Goal: Transaction & Acquisition: Obtain resource

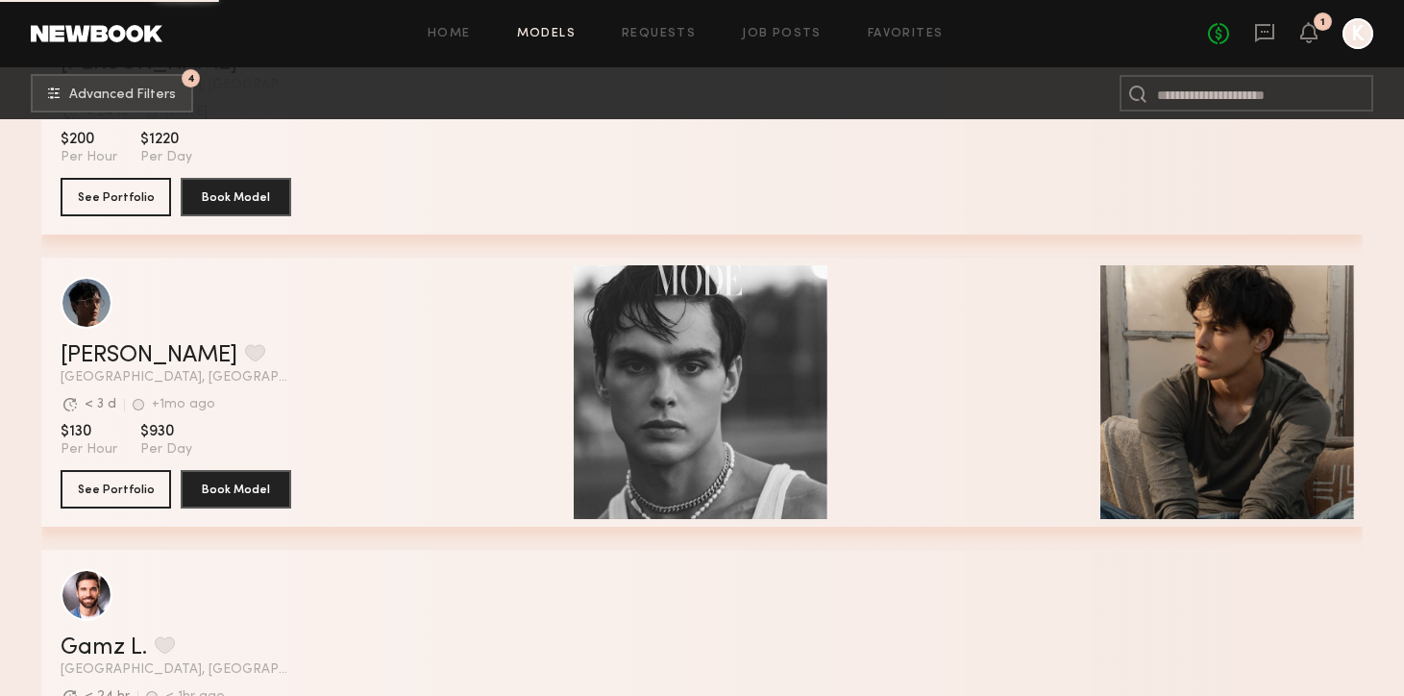
scroll to position [5817, 0]
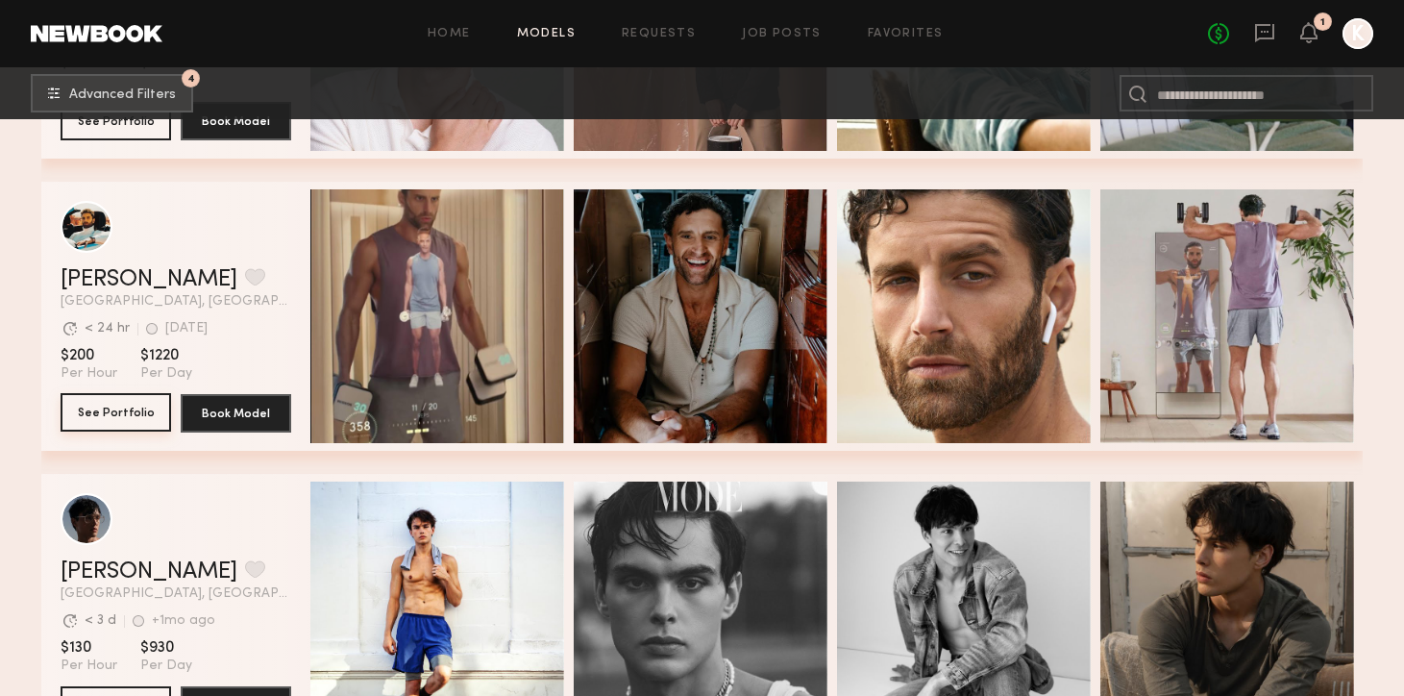
click at [116, 418] on button "See Portfolio" at bounding box center [116, 412] width 111 height 38
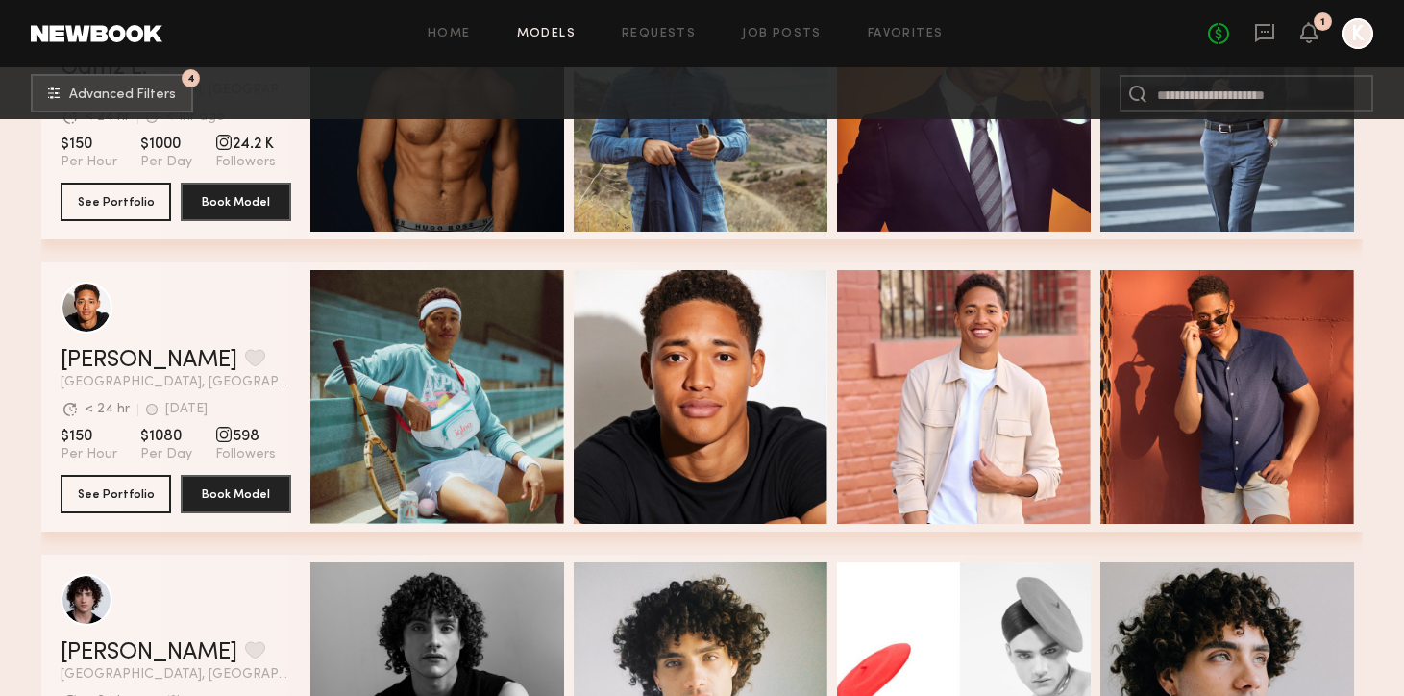
scroll to position [6615, 0]
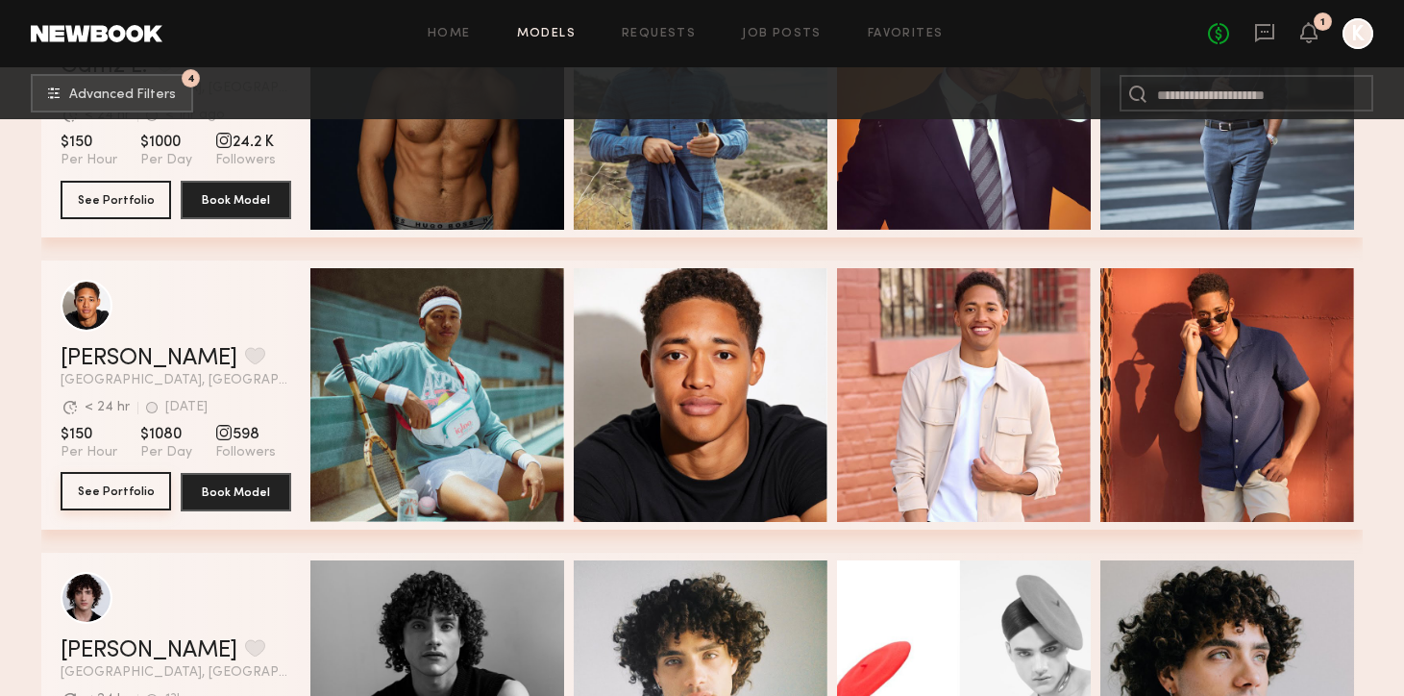
click at [115, 495] on button "See Portfolio" at bounding box center [116, 491] width 111 height 38
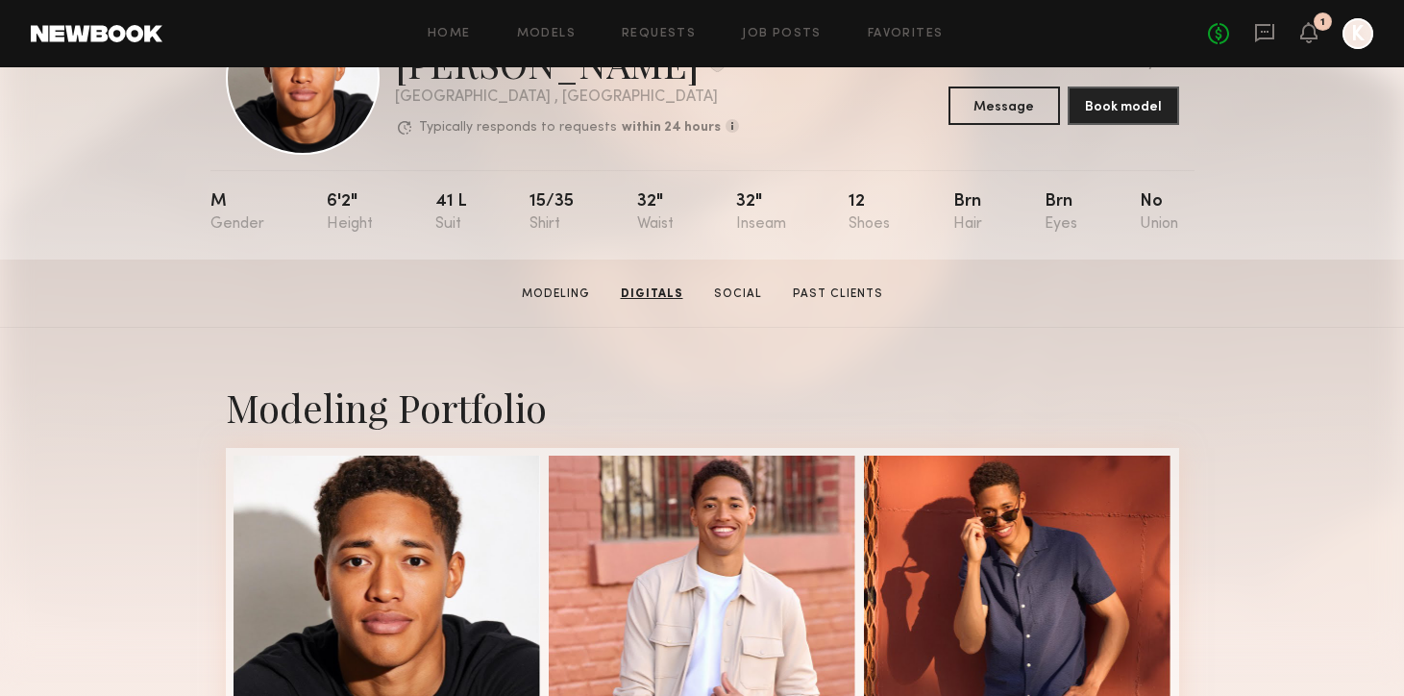
scroll to position [109, 0]
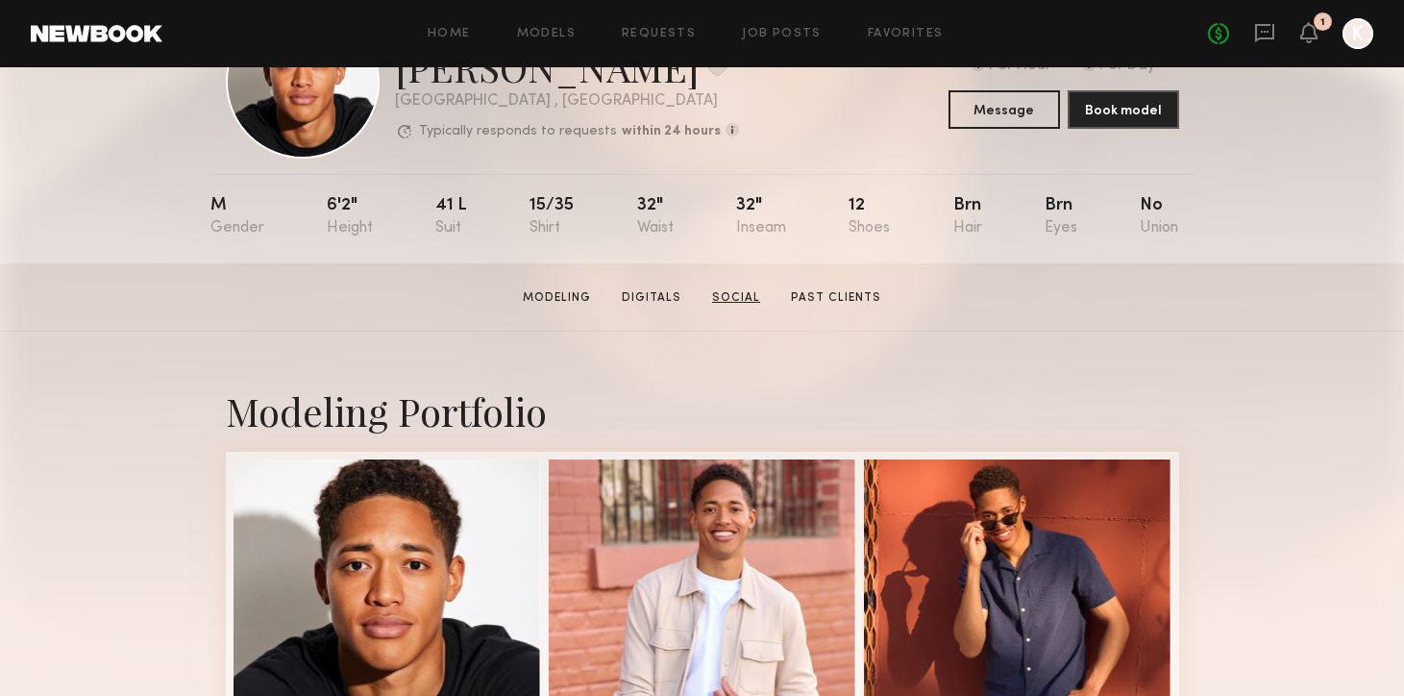
click at [733, 298] on link "Social" at bounding box center [735, 297] width 63 height 17
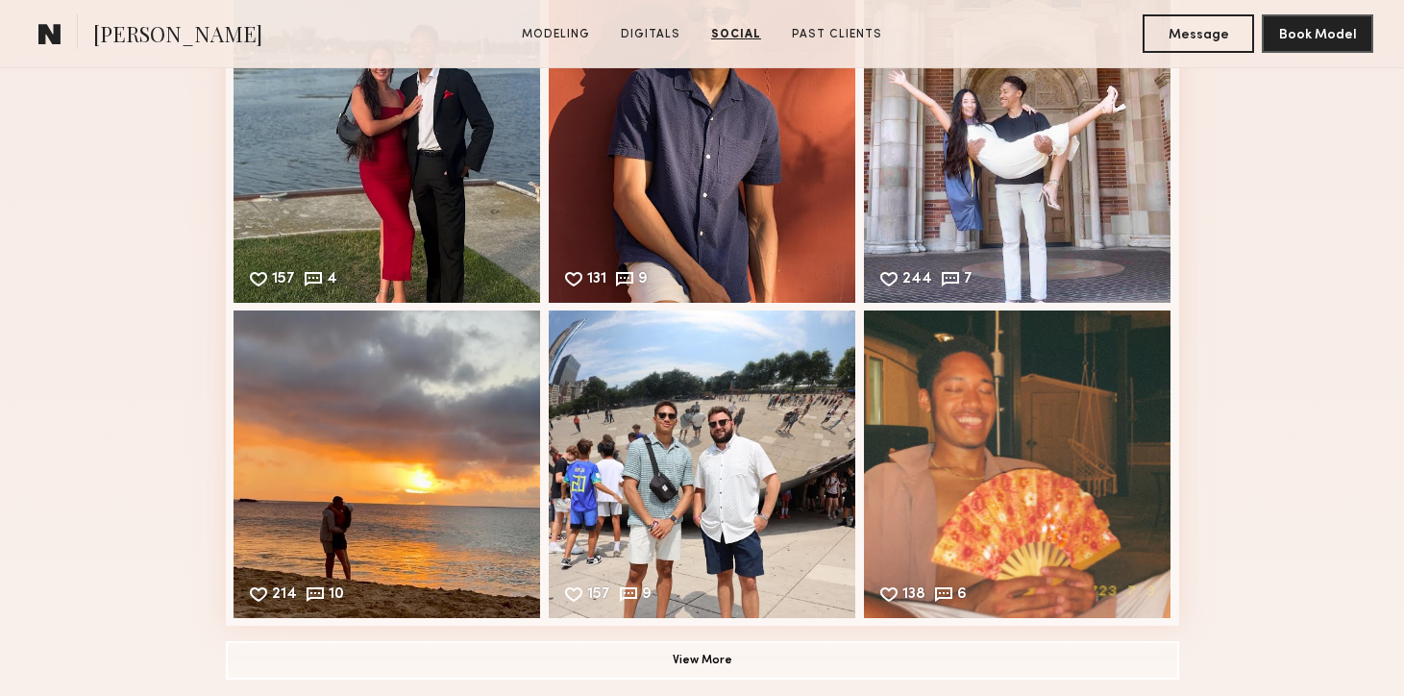
scroll to position [3158, 0]
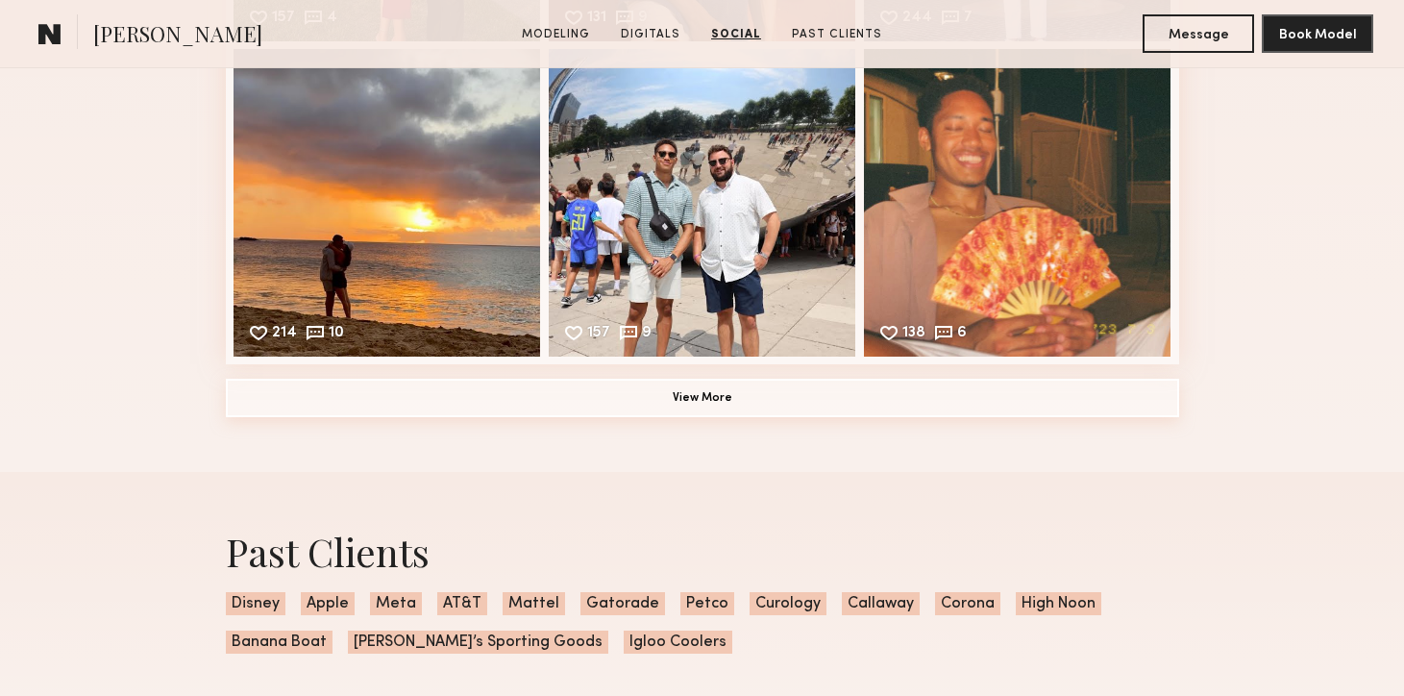
click at [385, 392] on button "View More" at bounding box center [702, 398] width 953 height 38
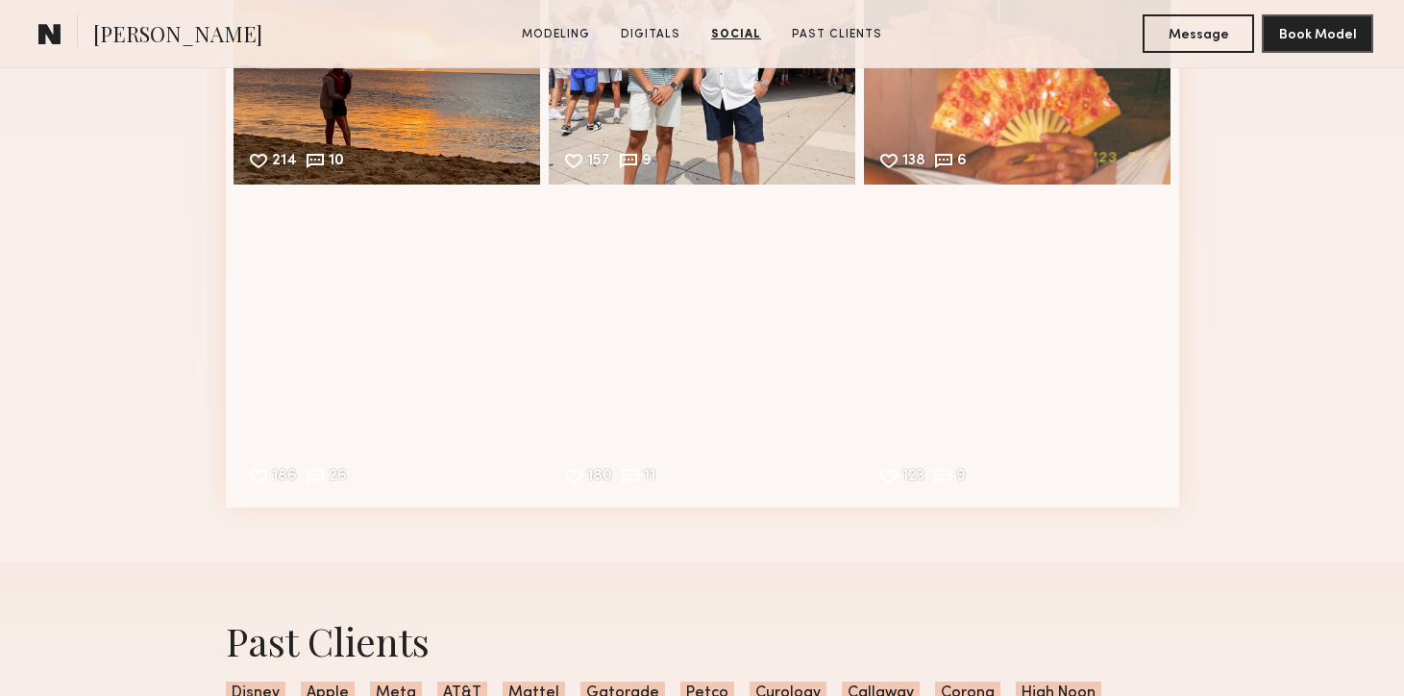
scroll to position [3392, 0]
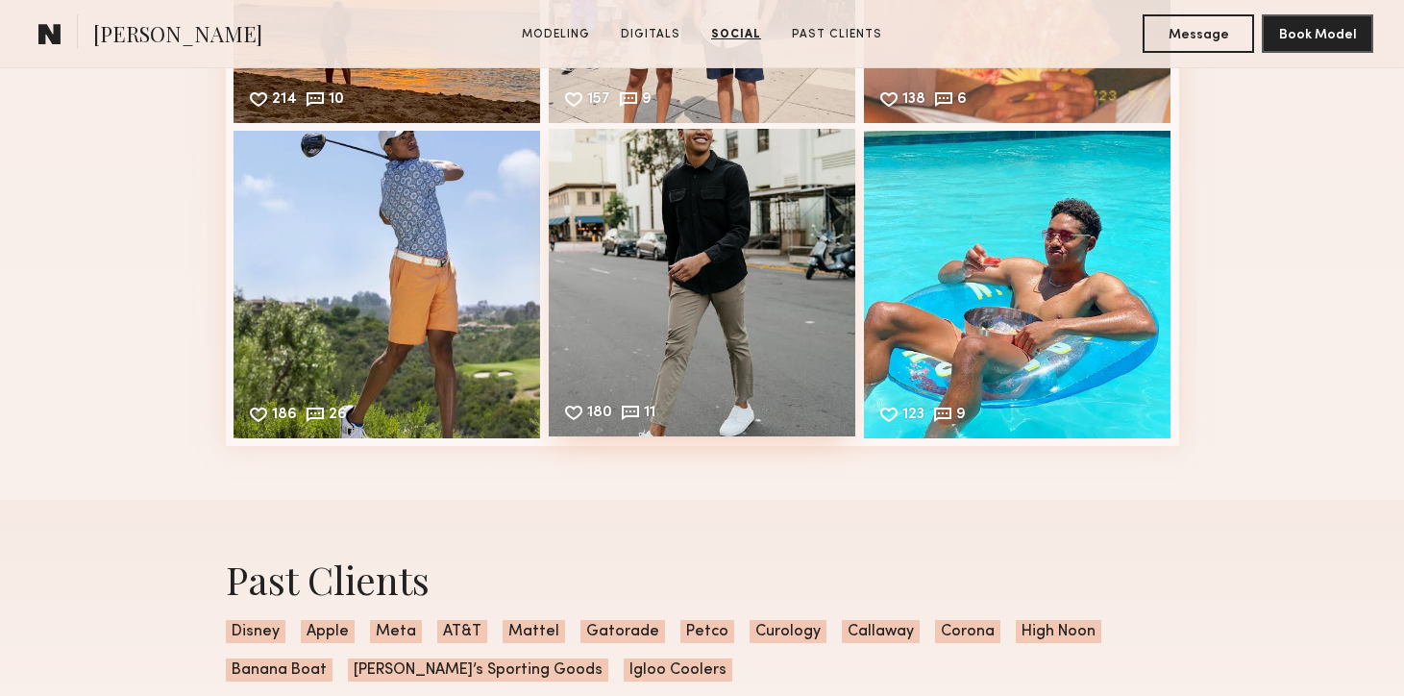
click at [658, 229] on div "180 11 Likes & comments displayed to show model’s engagement" at bounding box center [702, 282] width 307 height 307
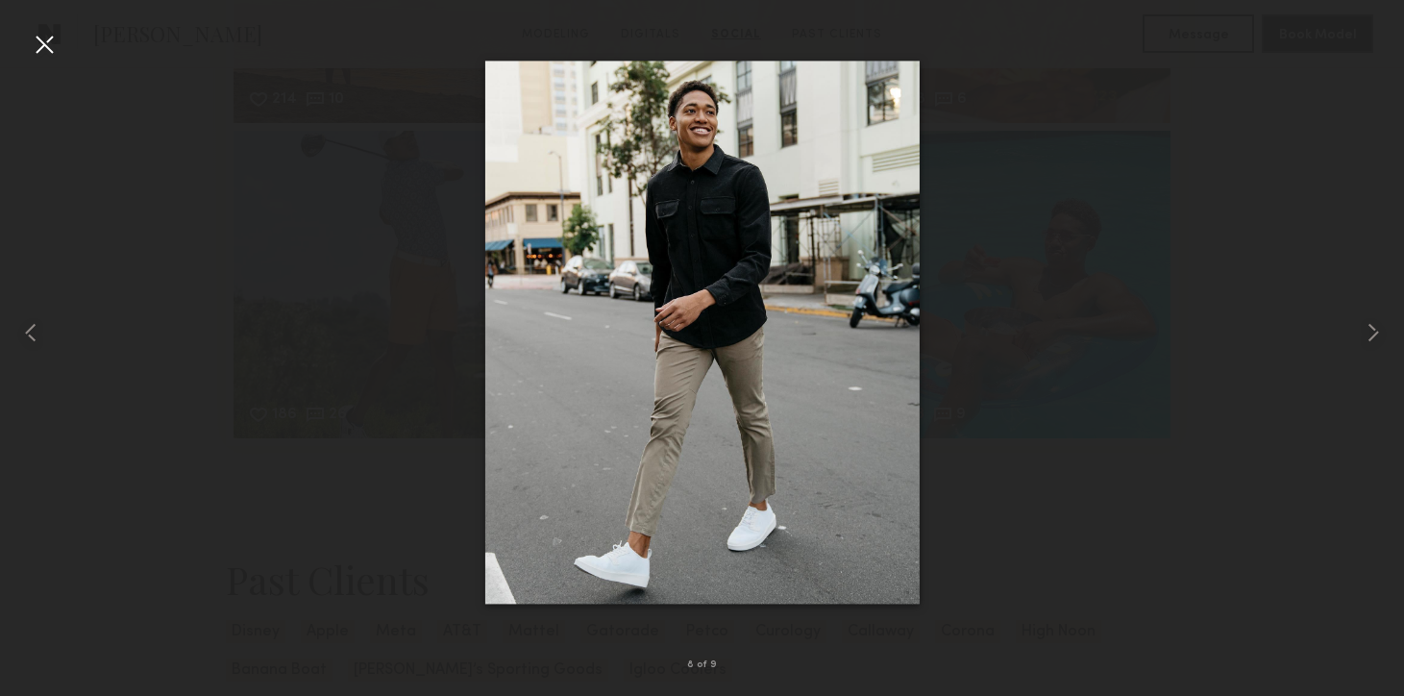
click at [48, 50] on div at bounding box center [44, 44] width 31 height 31
